Goal: Task Accomplishment & Management: Use online tool/utility

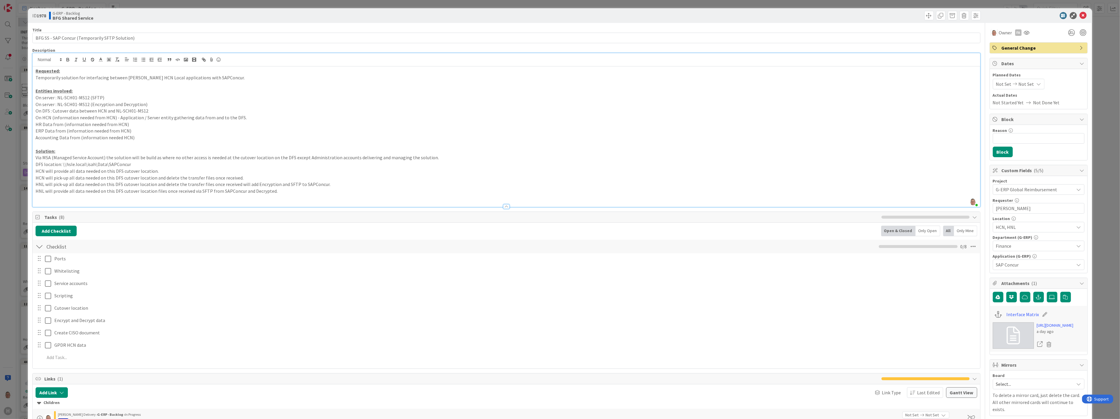
scroll to position [391, 0]
click at [143, 37] on input "BFG SS - SAP Concur (Temporarily SFTP Solution)" at bounding box center [506, 38] width 948 height 11
drag, startPoint x: 143, startPoint y: 37, endPoint x: 26, endPoint y: 38, distance: 116.9
click at [26, 38] on div "ID 1978 G-ERP - Backlog BFG Shared Service Title 47 / 128 BFG SS - SAP Concur (…" at bounding box center [560, 209] width 1120 height 419
drag, startPoint x: 34, startPoint y: 72, endPoint x: 225, endPoint y: 77, distance: 191.2
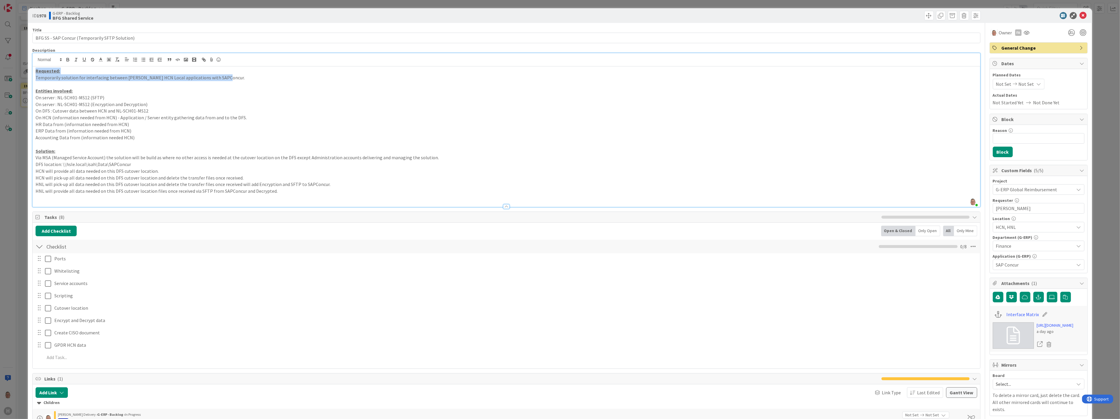
click at [225, 77] on div "Requested: Temporarily solution for interfacing between [PERSON_NAME] HCN Local…" at bounding box center [506, 136] width 947 height 140
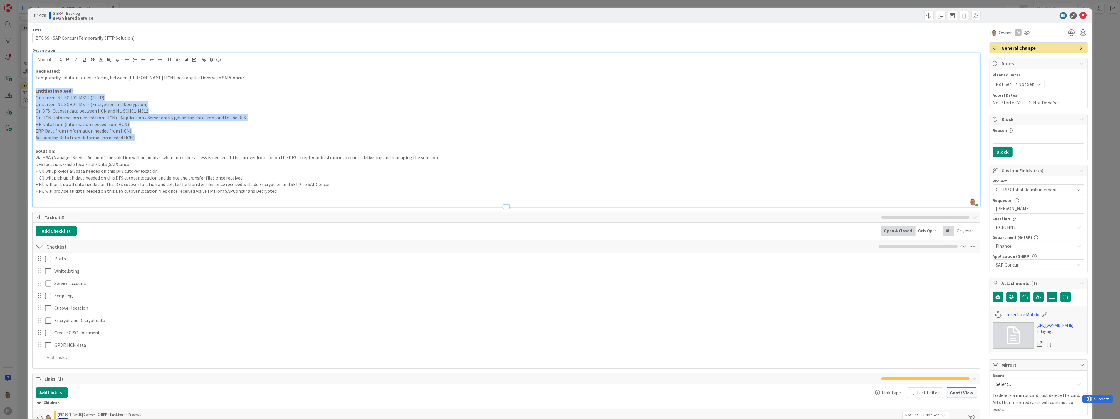
drag, startPoint x: 34, startPoint y: 91, endPoint x: 176, endPoint y: 134, distance: 148.5
click at [176, 134] on div "Requested: Temporarily solution for interfacing between [PERSON_NAME] HCN Local…" at bounding box center [506, 136] width 947 height 140
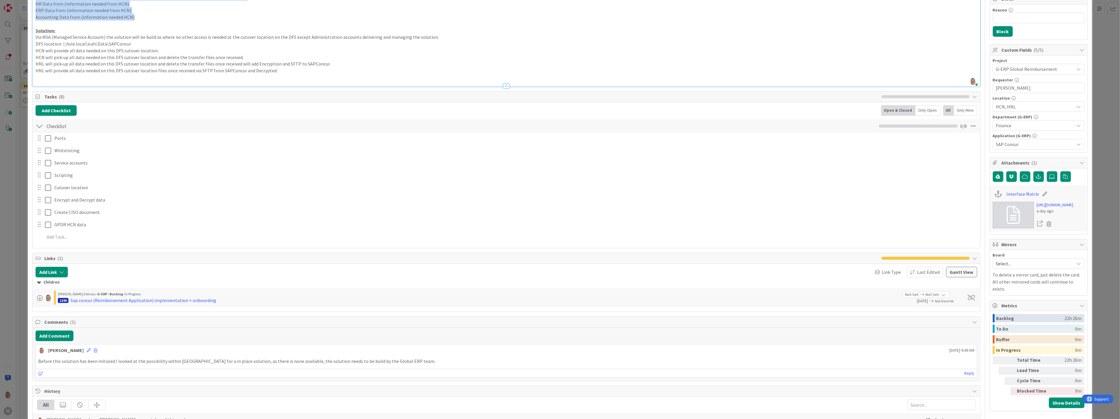
scroll to position [130, 0]
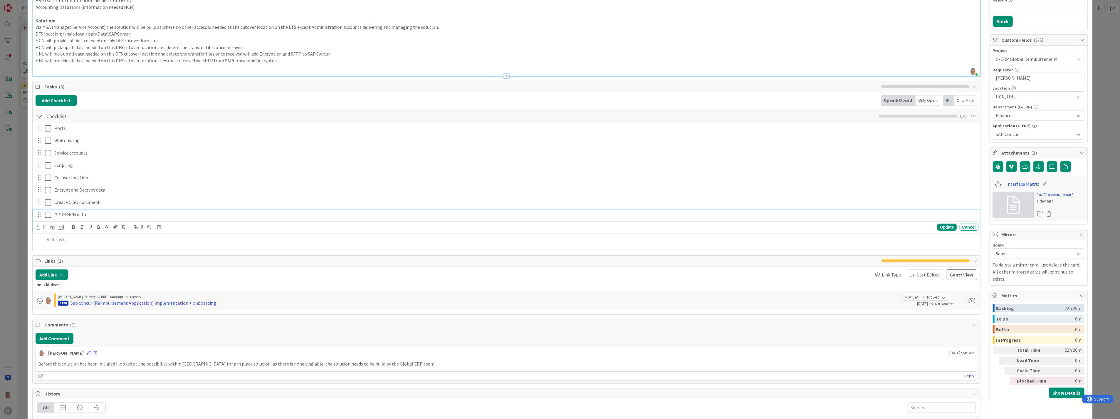
click at [90, 215] on p "GPDR HCN data" at bounding box center [514, 214] width 921 height 7
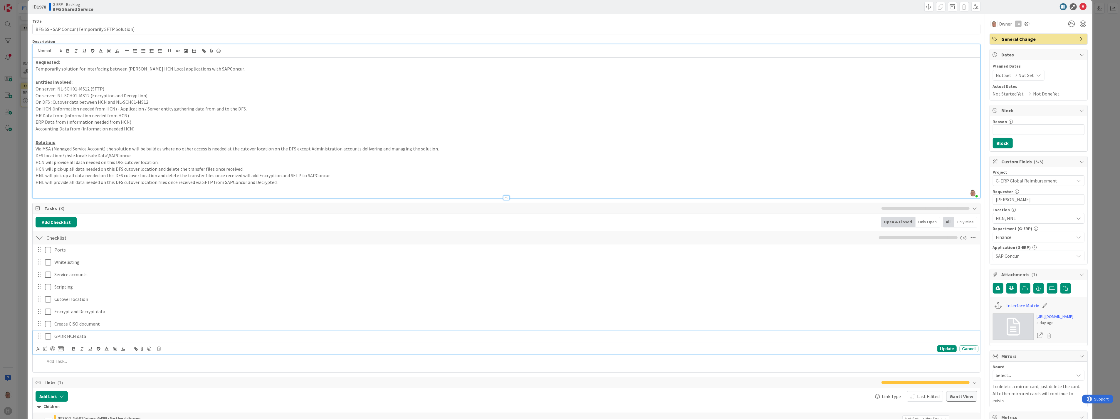
scroll to position [0, 0]
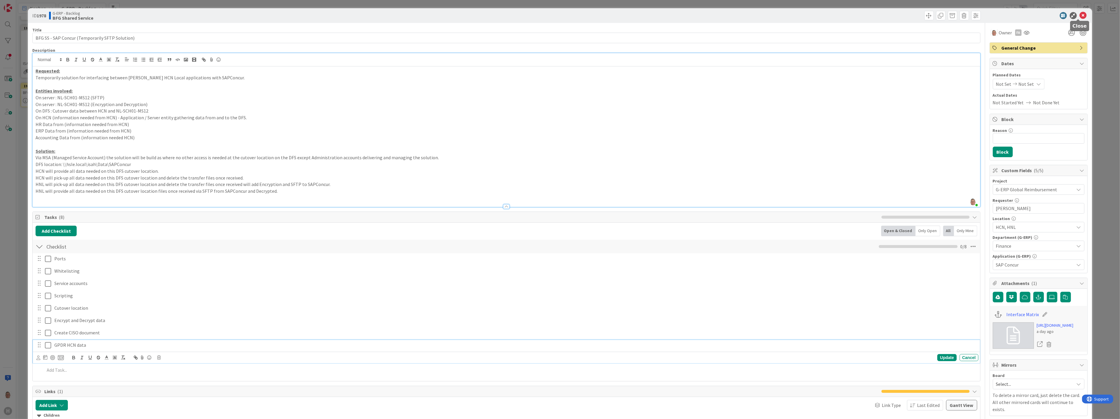
click at [1079, 15] on icon at bounding box center [1082, 15] width 7 height 7
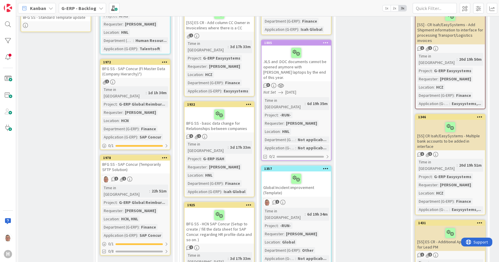
scroll to position [457, 0]
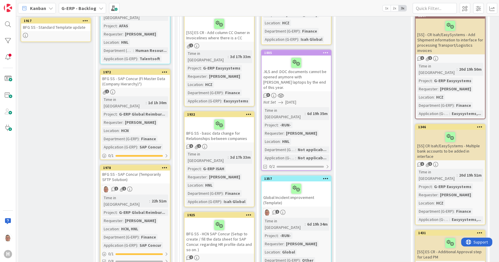
click at [139, 75] on div "BFG SS - SAP Concur (FI Master Data (Company Hierarchy)*)" at bounding box center [134, 81] width 69 height 13
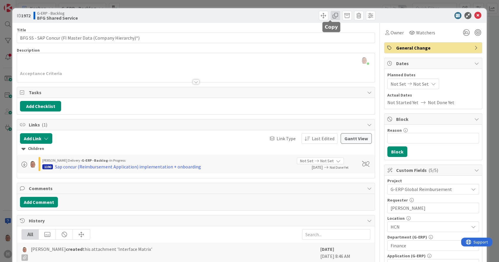
click at [331, 16] on span at bounding box center [334, 15] width 9 height 9
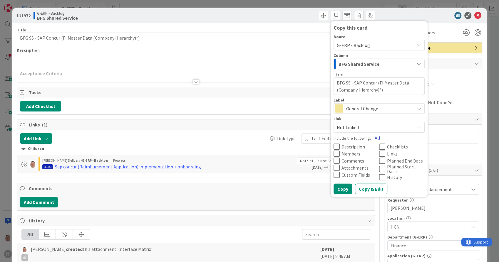
click at [371, 136] on button "All" at bounding box center [377, 138] width 13 height 11
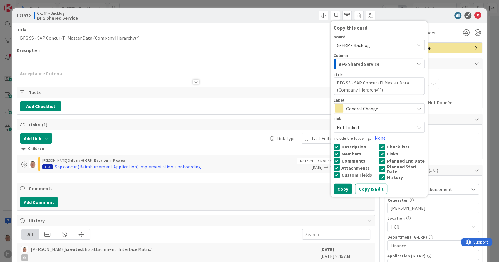
click at [379, 177] on icon at bounding box center [382, 177] width 6 height 7
click at [379, 169] on icon at bounding box center [382, 169] width 6 height 7
click at [333, 167] on icon at bounding box center [336, 167] width 6 height 7
click at [357, 186] on button "Copy & Edit" at bounding box center [371, 189] width 32 height 11
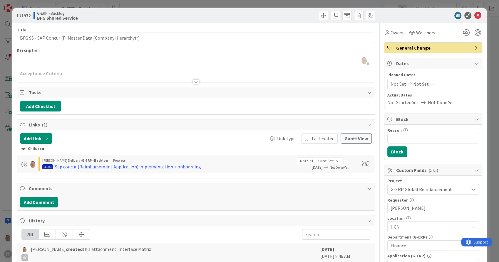
type textarea "x"
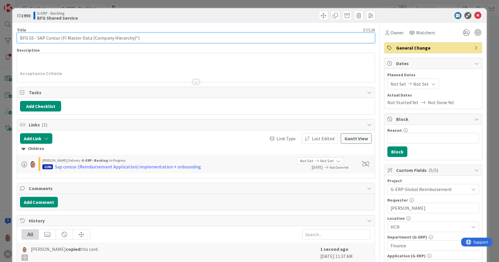
click at [144, 38] on input "BFG SS - SAP Concur (FI Master Data (Company Hierarchy)*)" at bounding box center [196, 38] width 358 height 11
type input "BFG SS - SAP Concur (Account assignment AD)"
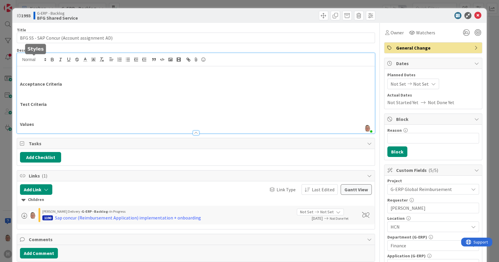
click at [40, 58] on div "[PERSON_NAME] just joined Acceptance Criteria Test Criteria Values" at bounding box center [195, 93] width 357 height 80
click at [46, 157] on button "Add Checklist" at bounding box center [40, 157] width 41 height 11
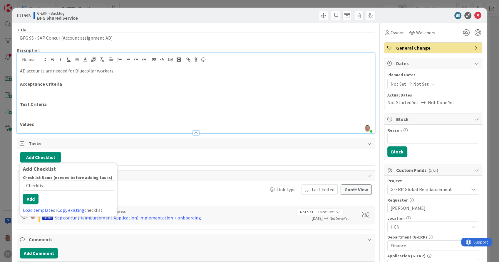
type input "Checklist"
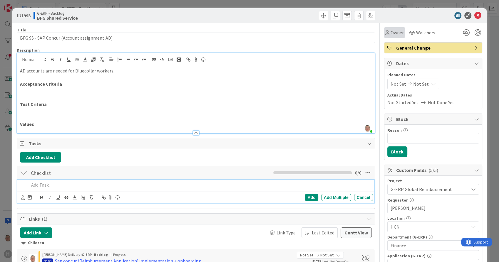
click at [391, 32] on span "Owner" at bounding box center [396, 32] width 13 height 7
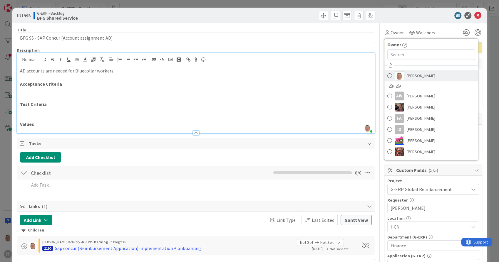
click at [400, 75] on link "[PERSON_NAME]" at bounding box center [430, 75] width 93 height 11
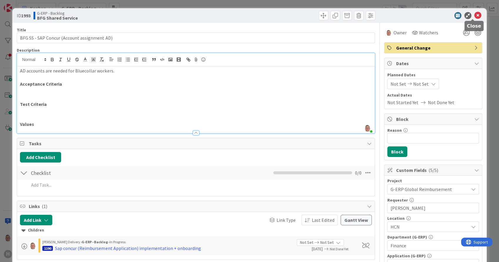
click at [474, 14] on icon at bounding box center [477, 15] width 7 height 7
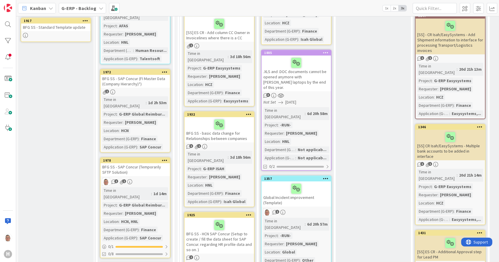
click at [137, 75] on div "BFG SS - SAP Concur (FI Master Data (Company Hierarchy)*)" at bounding box center [134, 81] width 69 height 13
